Goal: Transaction & Acquisition: Purchase product/service

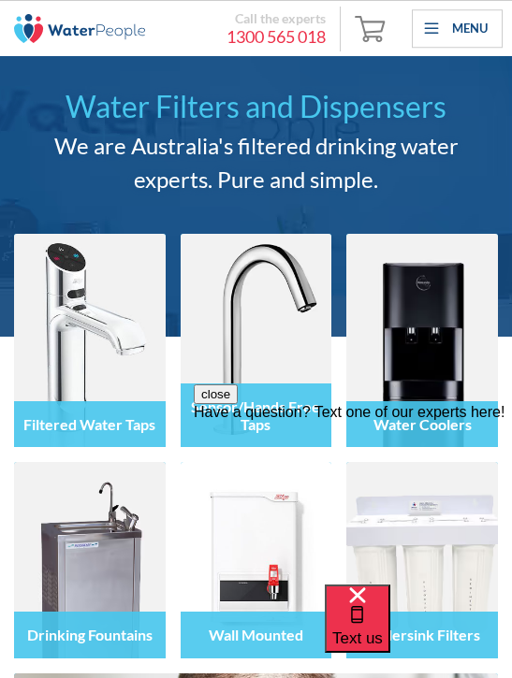
click at [474, 32] on div "Menu" at bounding box center [470, 29] width 36 height 19
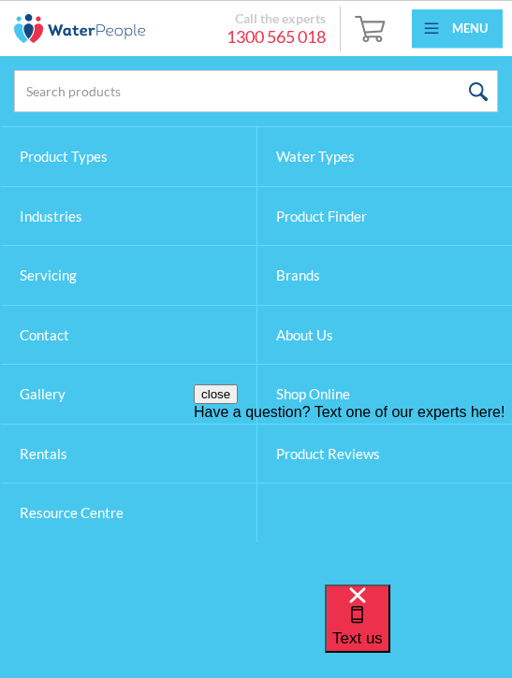
click at [354, 211] on link "Product Finder" at bounding box center [385, 216] width 256 height 61
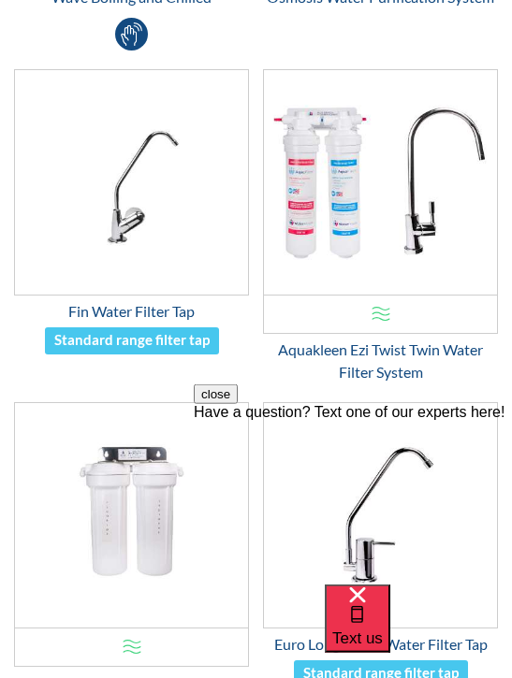
scroll to position [1287, 0]
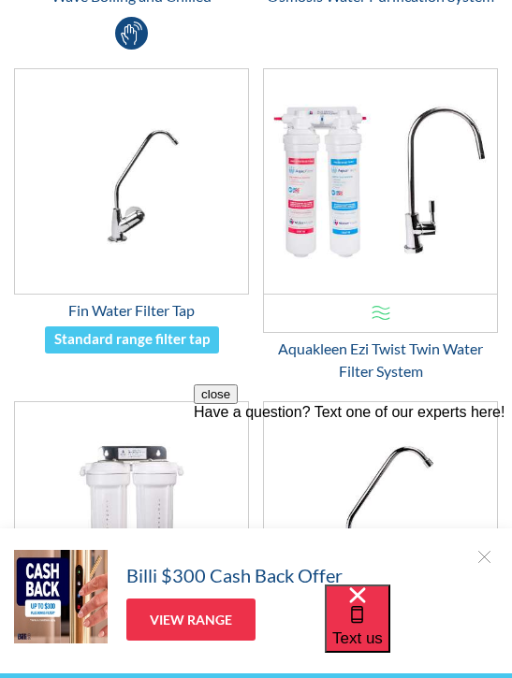
click at [399, 223] on img "Email Form 3" at bounding box center [380, 181] width 233 height 224
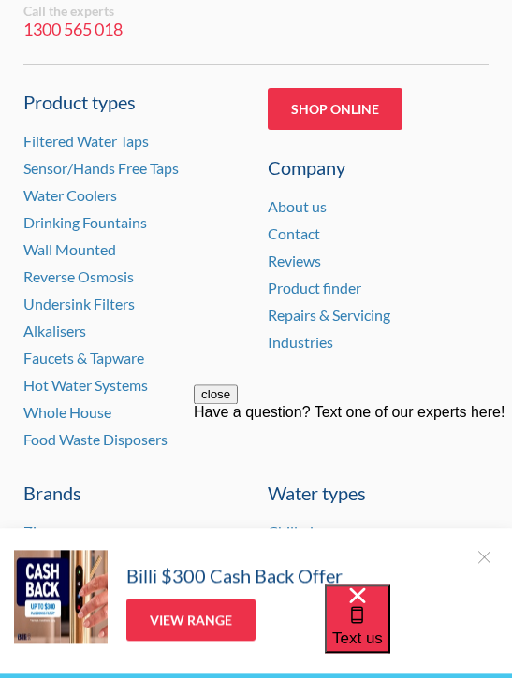
scroll to position [3689, 0]
click at [356, 101] on link "Shop Online" at bounding box center [335, 109] width 135 height 42
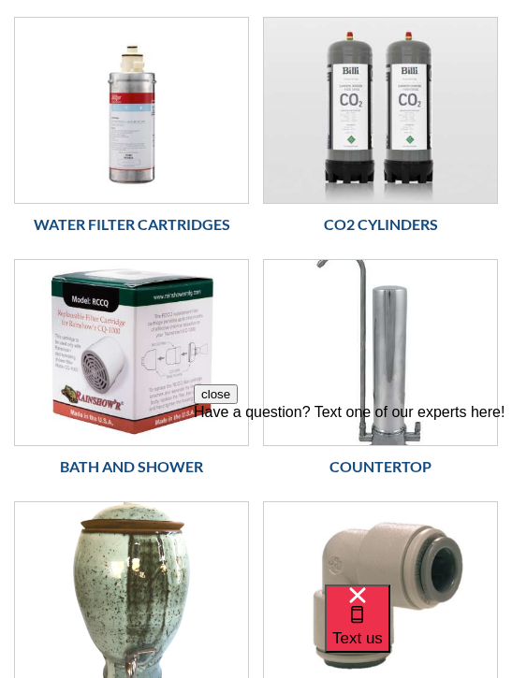
scroll to position [233, 0]
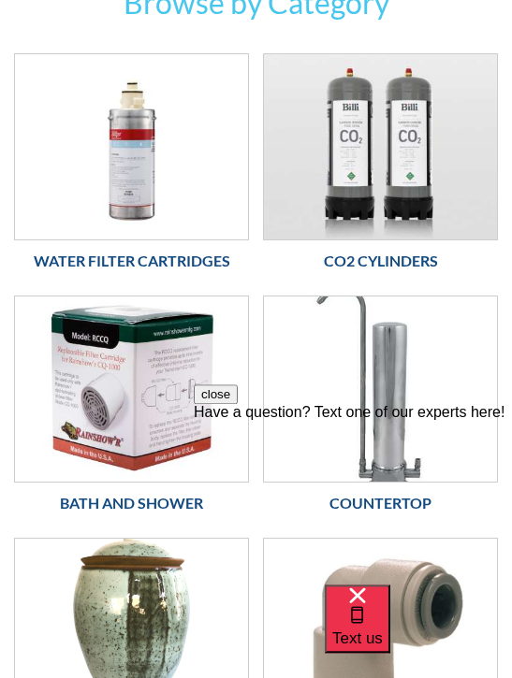
click at [150, 171] on img at bounding box center [131, 146] width 233 height 185
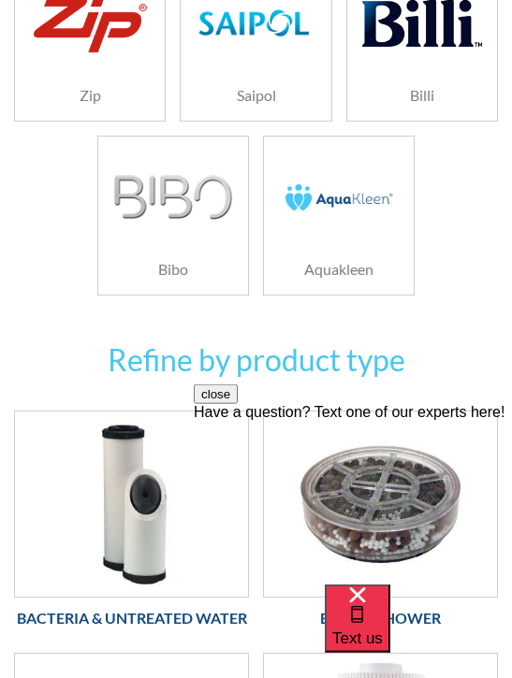
scroll to position [412, 0]
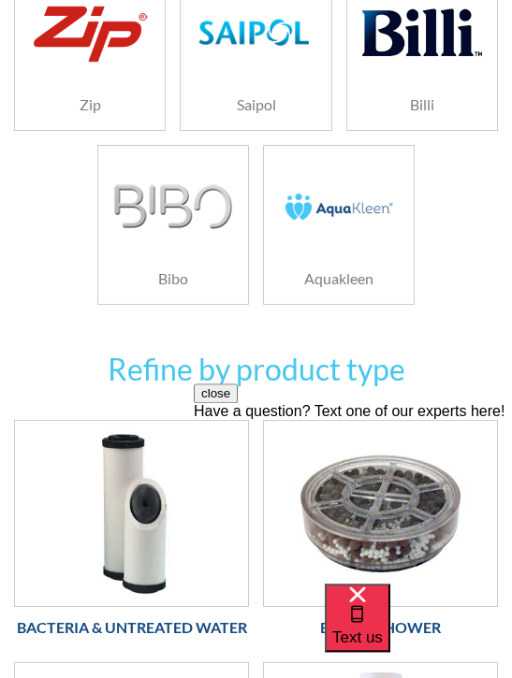
click at [349, 230] on img at bounding box center [339, 207] width 120 height 80
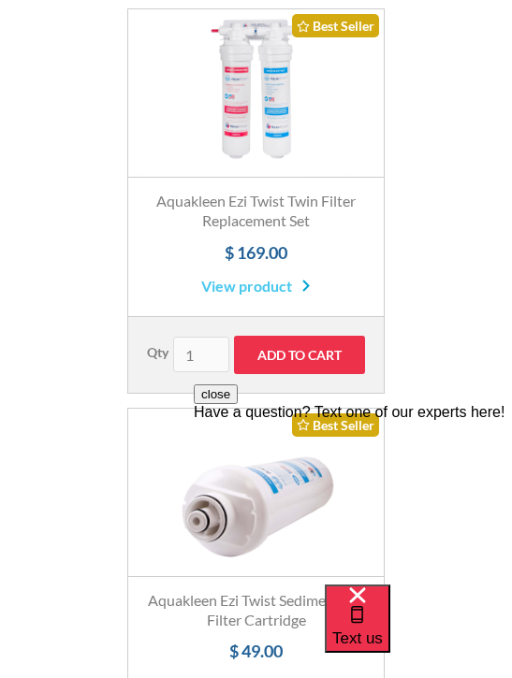
scroll to position [501, 0]
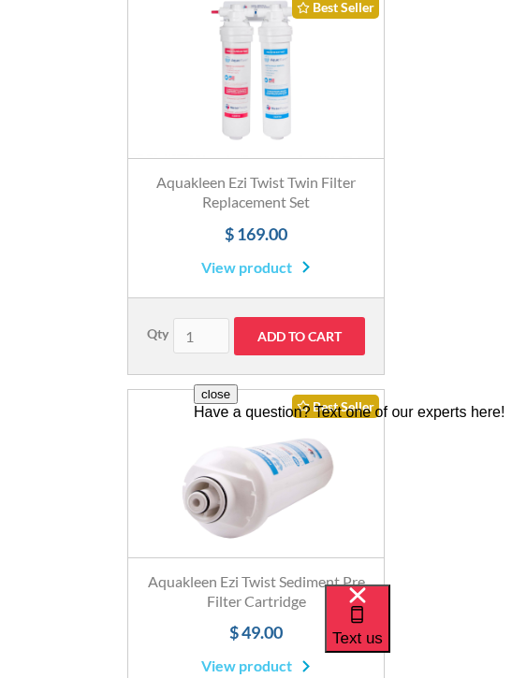
click at [326, 333] on input "Add to Cart" at bounding box center [299, 336] width 131 height 38
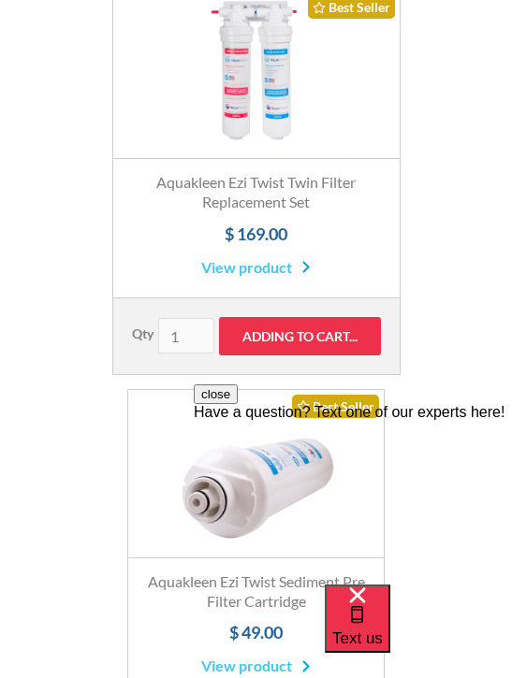
type input "Add to Cart"
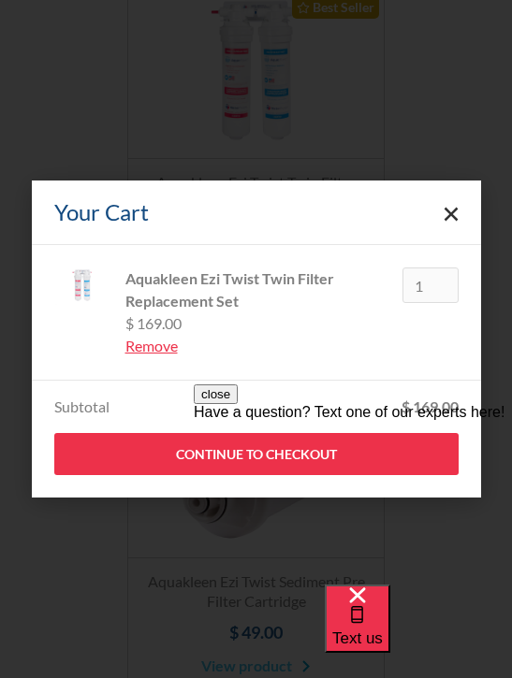
click at [457, 222] on icon "Close cart" at bounding box center [450, 214] width 15 height 15
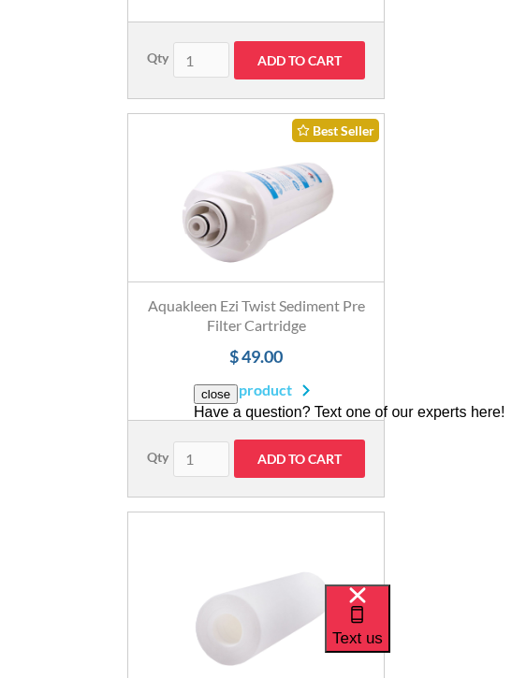
scroll to position [777, 0]
click at [290, 386] on link "View product" at bounding box center [255, 390] width 109 height 22
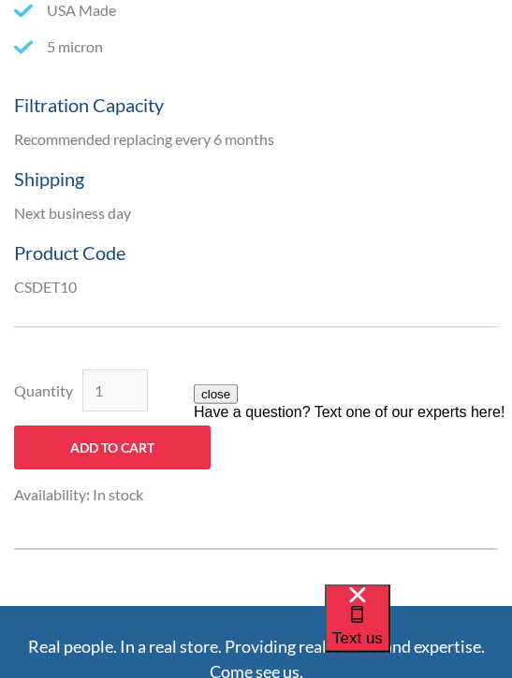
scroll to position [1012, 0]
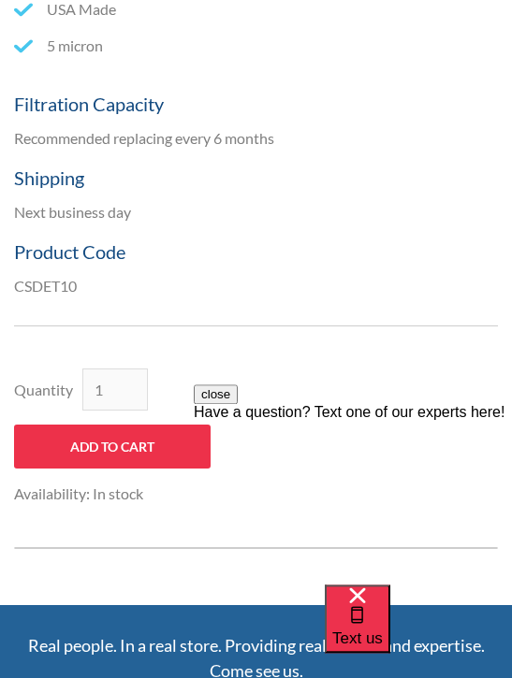
click at [152, 439] on input "Add to Cart" at bounding box center [112, 447] width 196 height 44
type input "Add to Cart"
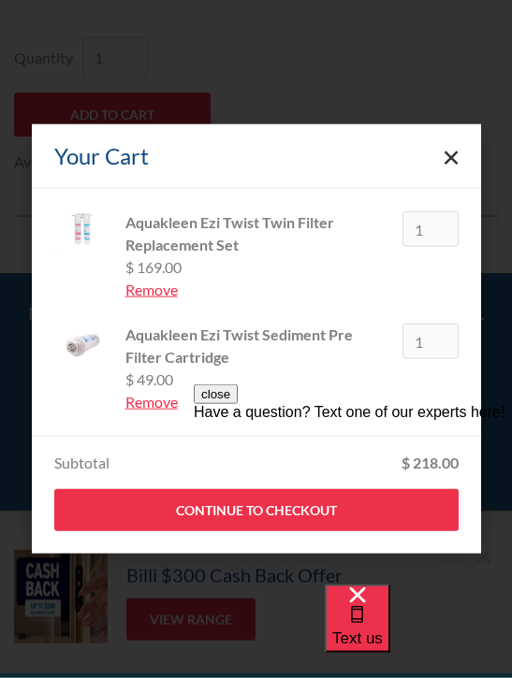
scroll to position [1346, 0]
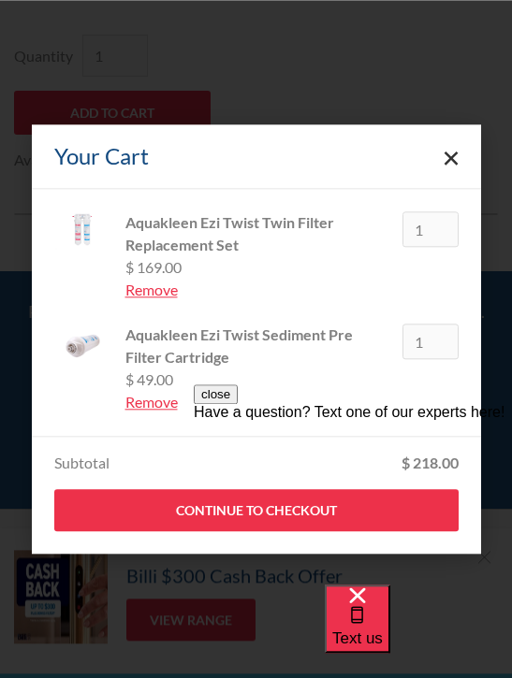
click at [156, 518] on link "Continue to Checkout" at bounding box center [256, 510] width 404 height 42
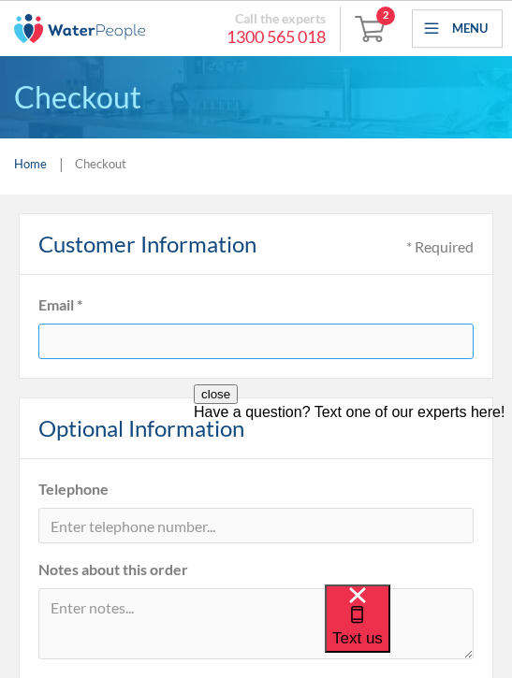
click at [124, 341] on input "text" at bounding box center [255, 342] width 435 height 36
type input "simonem3204@gmail.com"
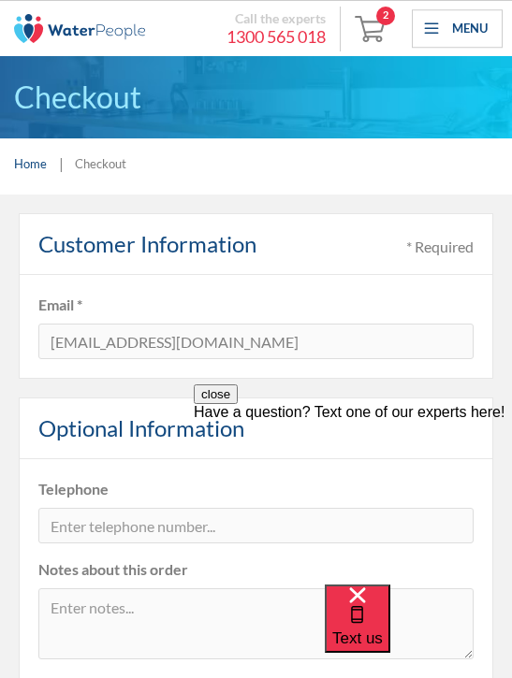
click at [238, 404] on button "close" at bounding box center [216, 394] width 44 height 20
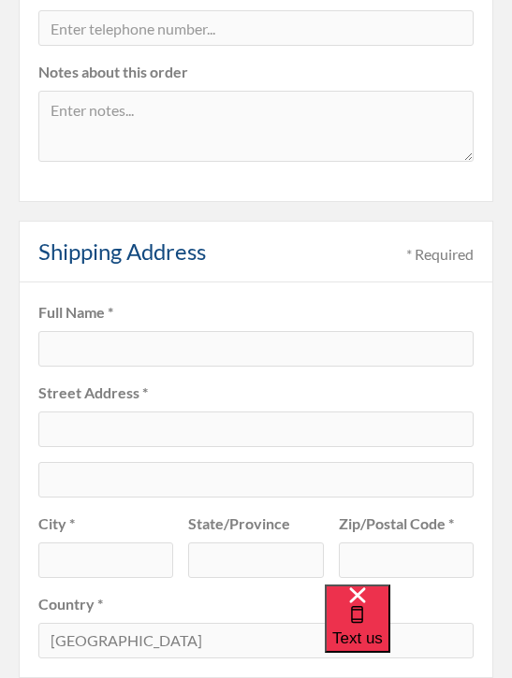
scroll to position [499, 0]
click at [151, 312] on label "Full Name *" at bounding box center [255, 311] width 435 height 22
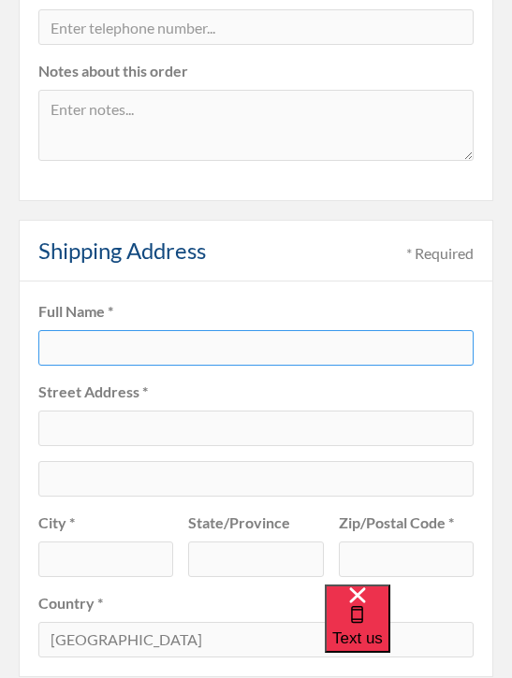
click at [144, 349] on input "text" at bounding box center [255, 348] width 435 height 36
type input "Simone Marriott"
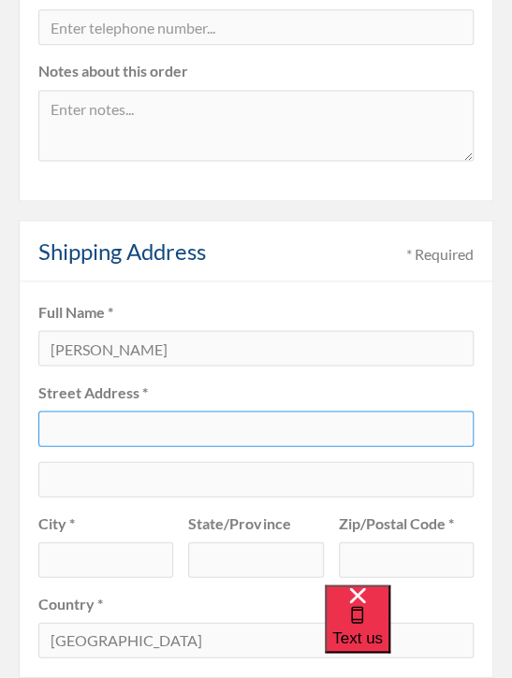
type input "34 Whitmuir Rd"
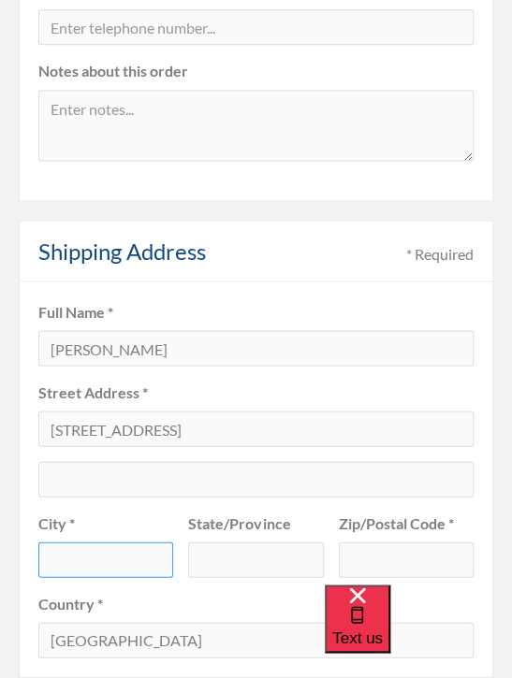
type input "Bentleigh"
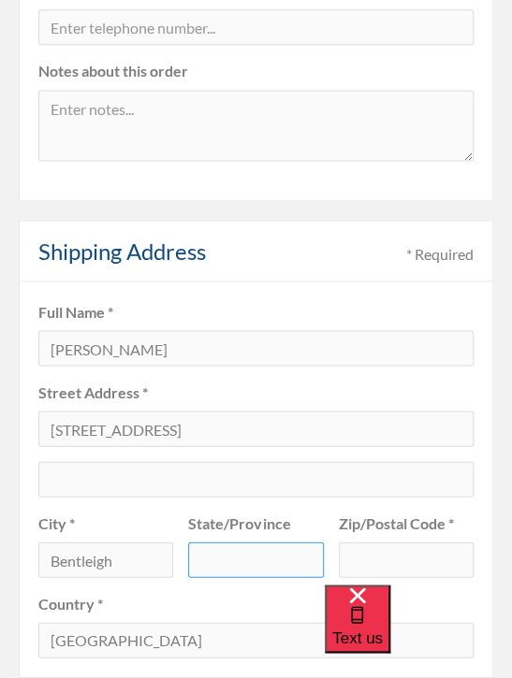
type input "VIC"
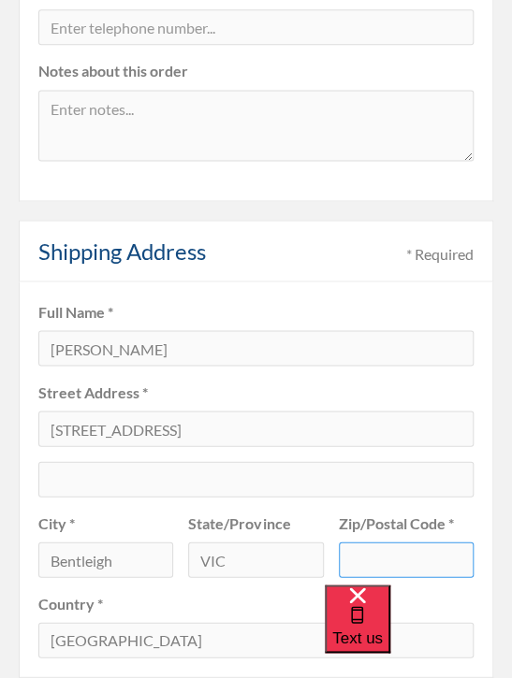
type input "3204"
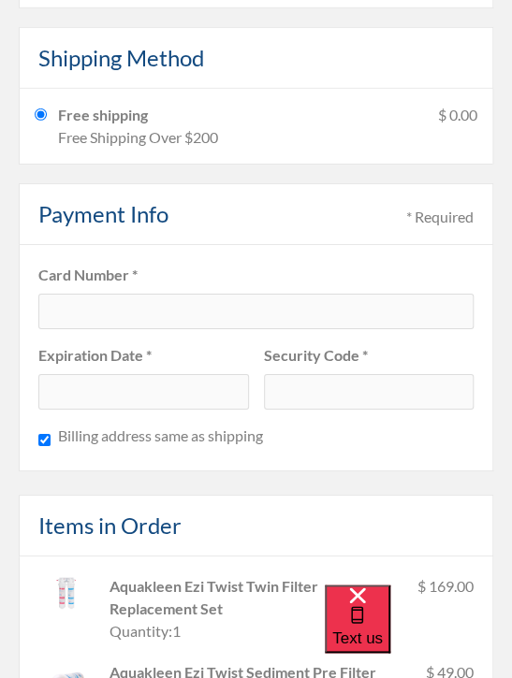
scroll to position [1166, 0]
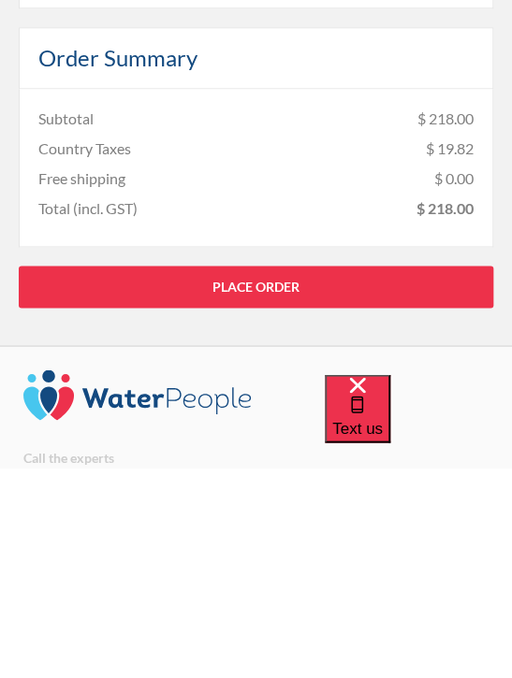
click at [292, 476] on link "Place Order" at bounding box center [256, 497] width 474 height 42
